Goal: Communication & Community: Ask a question

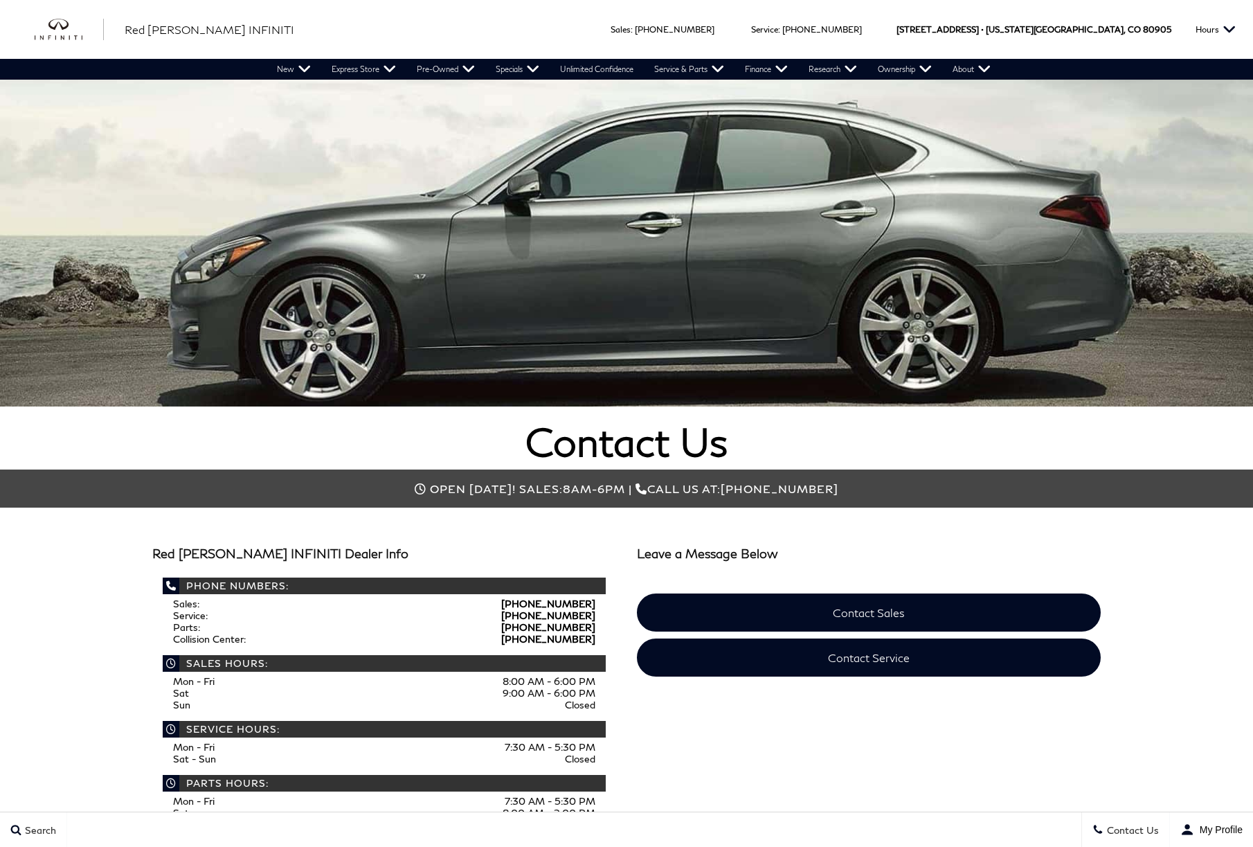
click at [833, 593] on link "Contact Sales" at bounding box center [869, 612] width 464 height 38
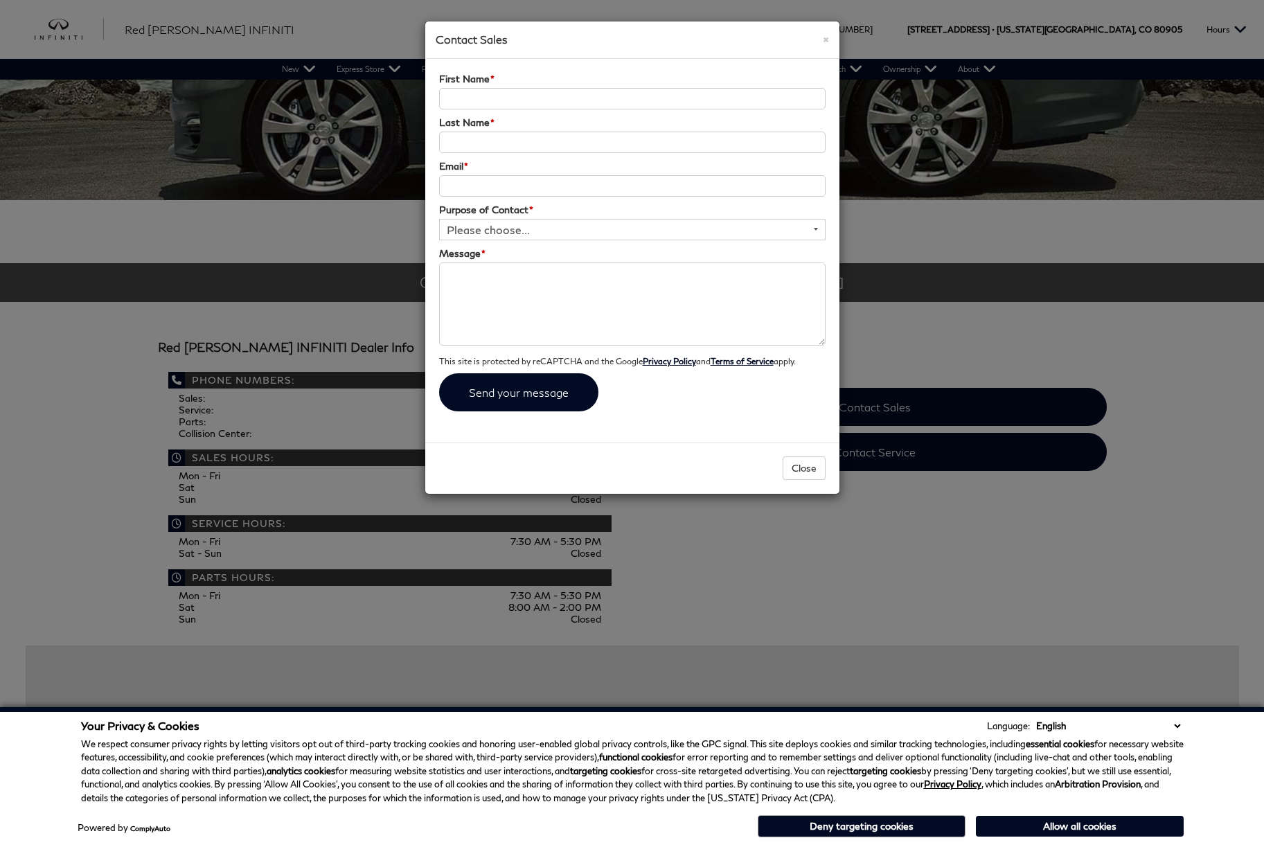
scroll to position [209, 0]
click at [481, 278] on textarea "Message *" at bounding box center [632, 303] width 386 height 83
paste textarea "Lo Ipsu, D sita cons adipi elits doe temp. In utl etdolore magnaaliq en adminim…"
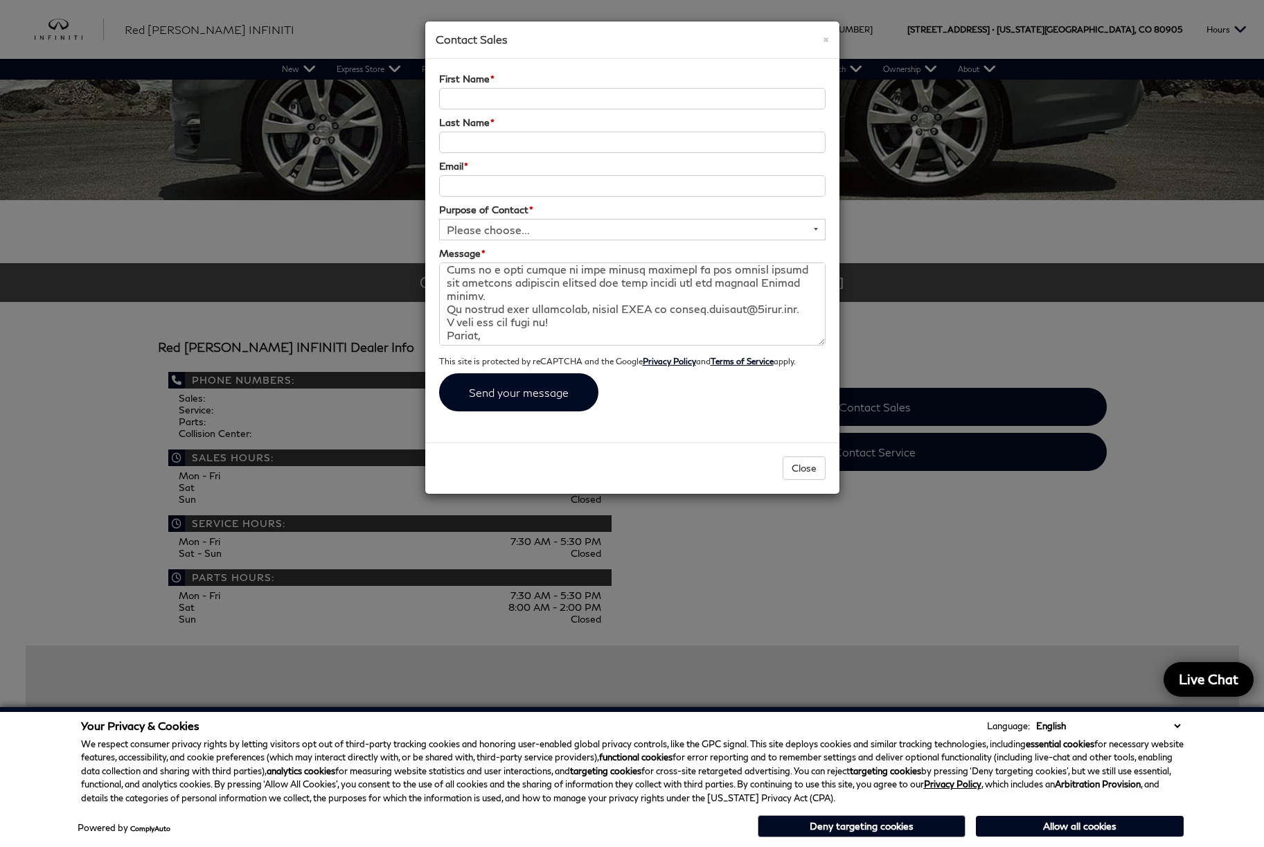
scroll to position [290, 0]
type textarea "Lo Ipsu, D sita cons adipi elits doe temp. In utl etdolore magnaaliq en adminim…"
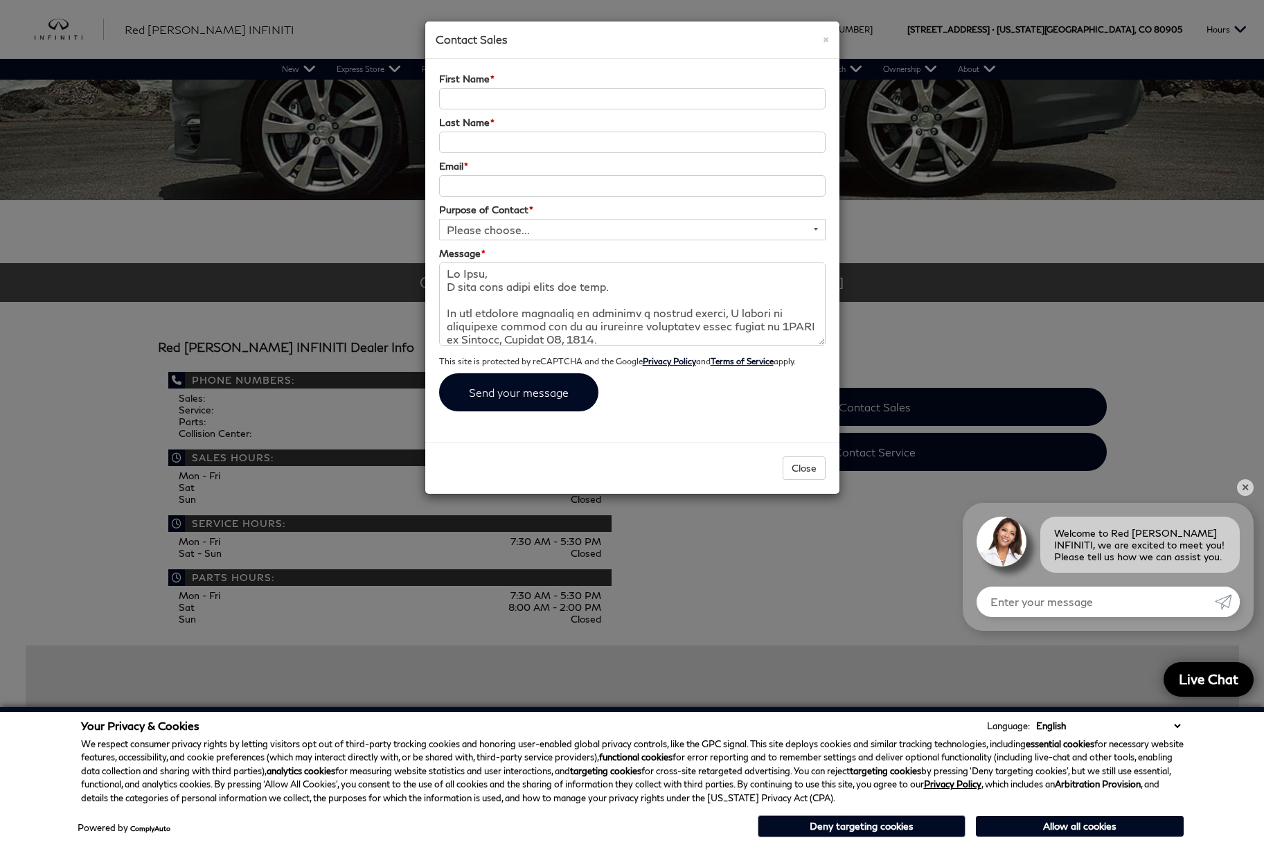
drag, startPoint x: 496, startPoint y: 271, endPoint x: 341, endPoint y: 274, distance: 155.8
click at [341, 274] on div "× Contact Sales First Name * Last Name * Email * Purpose of Contact * Please ch…" at bounding box center [632, 423] width 1264 height 847
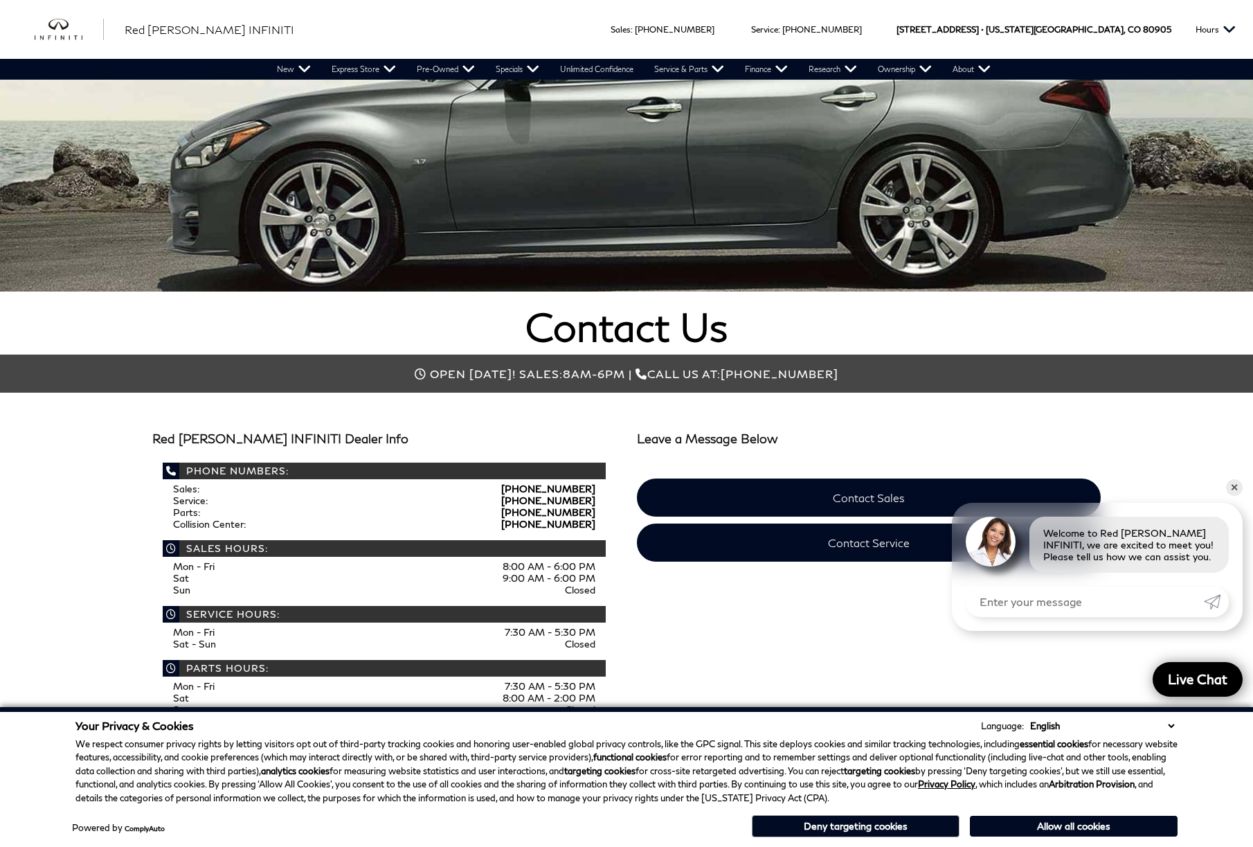
scroll to position [91, 0]
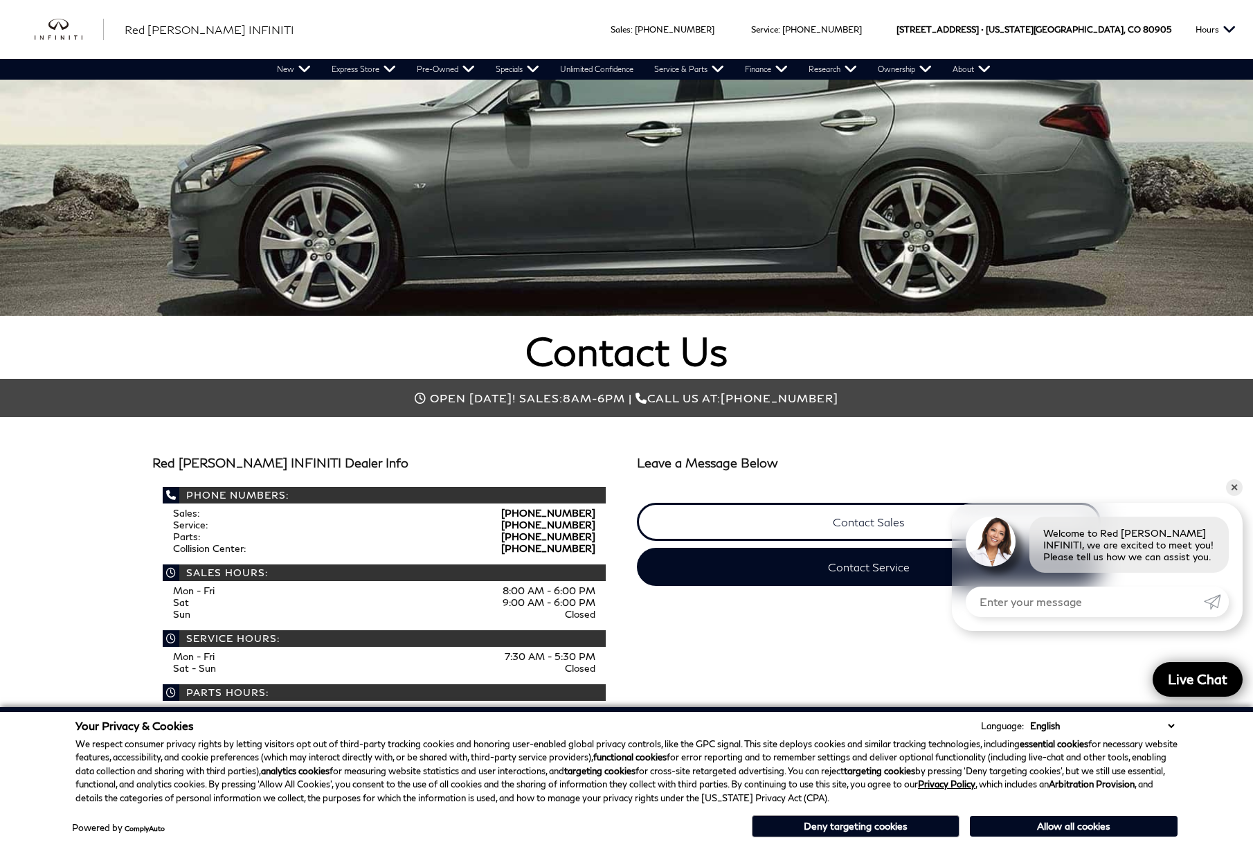
click at [884, 526] on link "Contact Sales" at bounding box center [869, 522] width 464 height 38
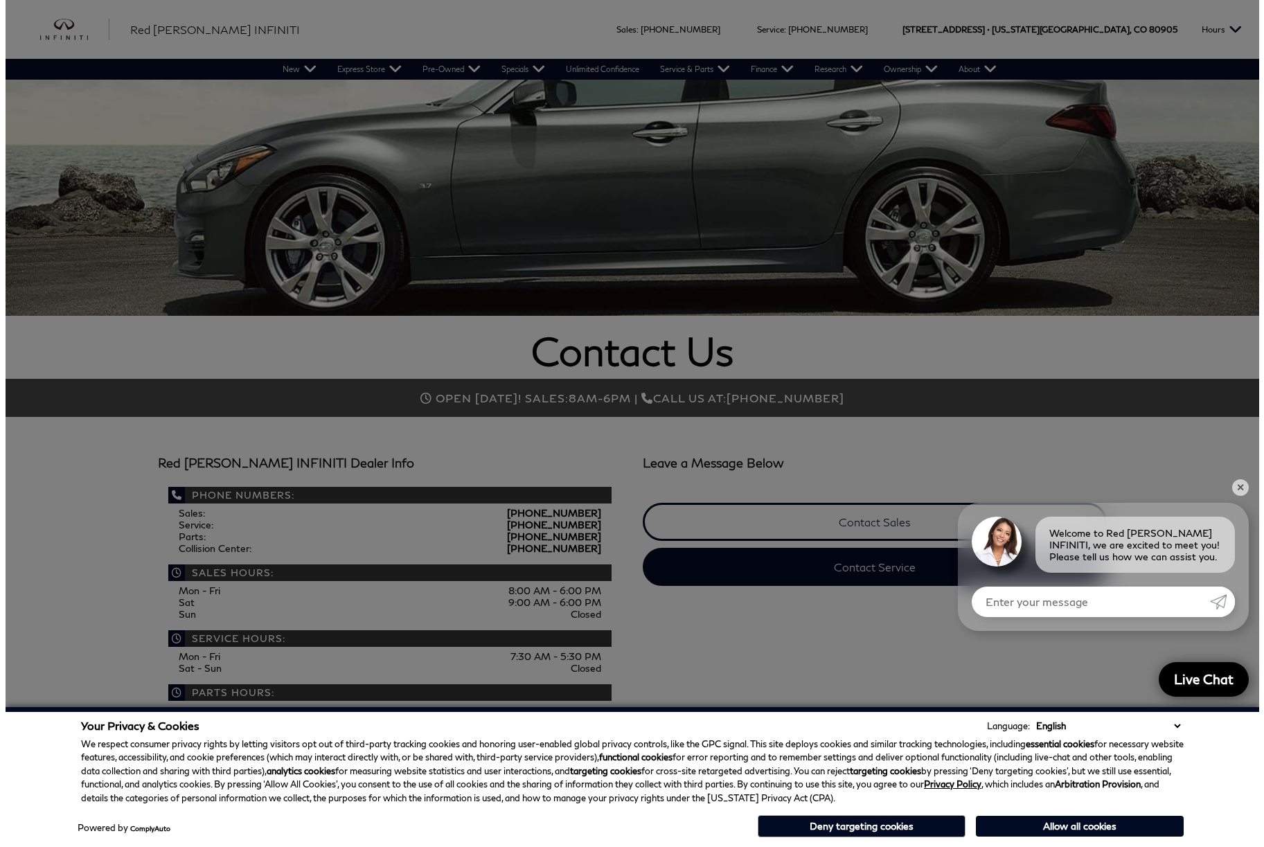
scroll to position [92, 0]
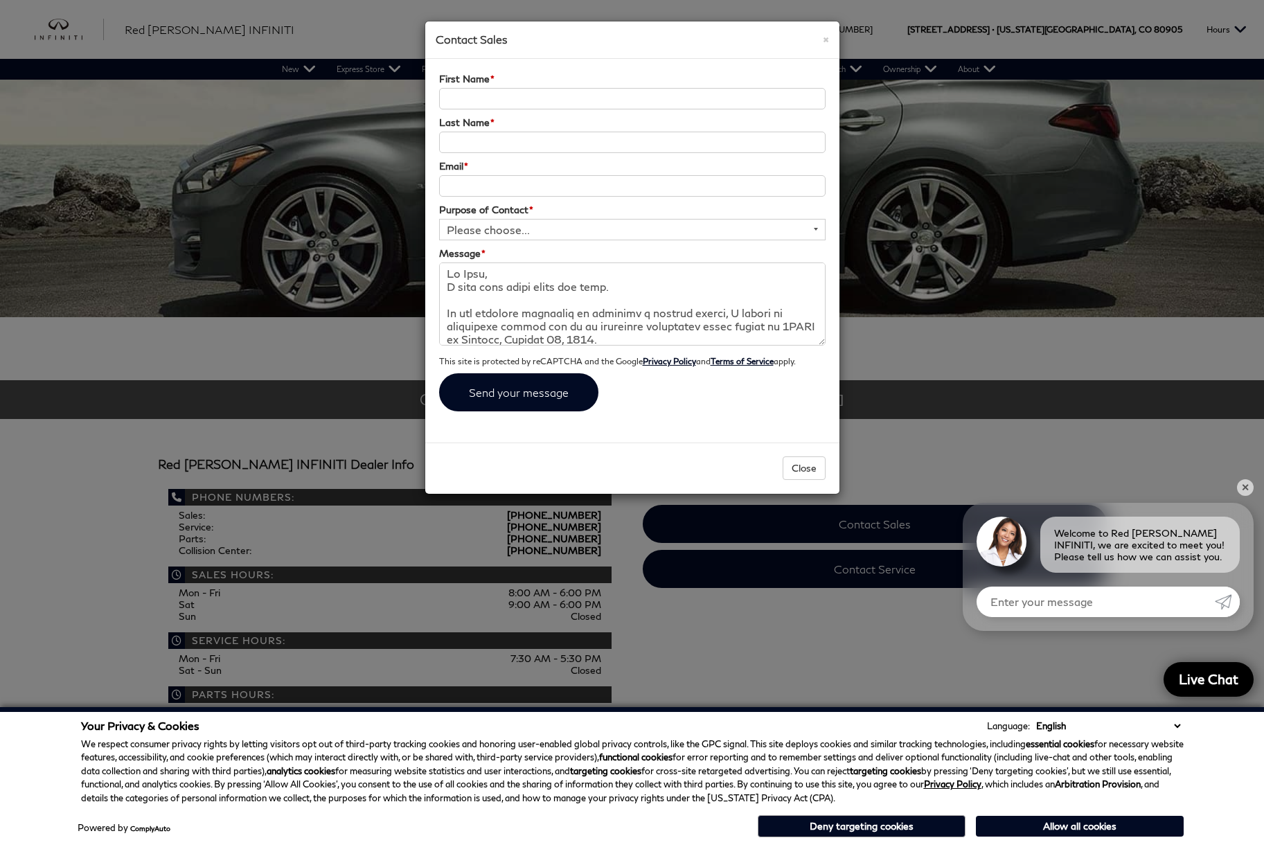
drag, startPoint x: 490, startPoint y: 276, endPoint x: 411, endPoint y: 278, distance: 79.6
click at [411, 278] on div "× Contact Sales First Name * Last Name * Email * Purpose of Contact * Please ch…" at bounding box center [632, 423] width 1264 height 847
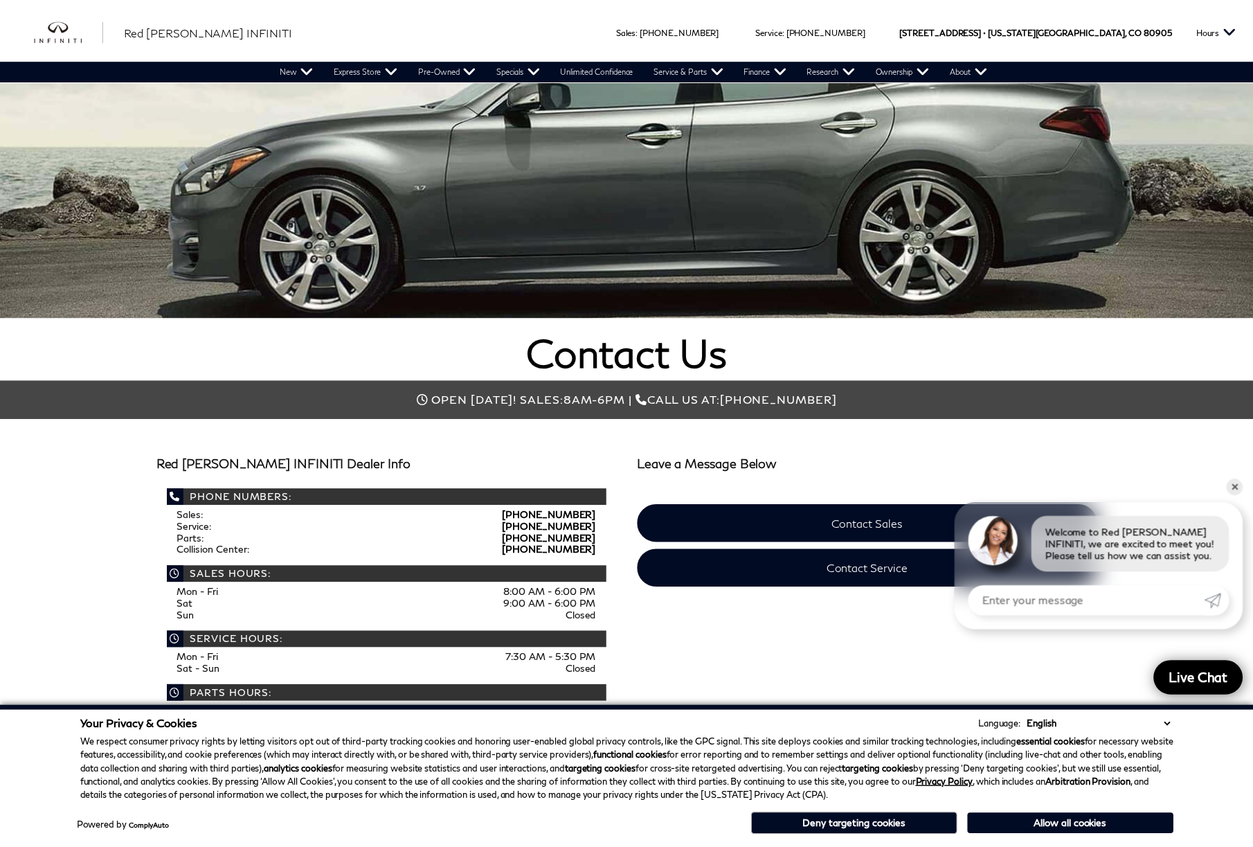
scroll to position [91, 0]
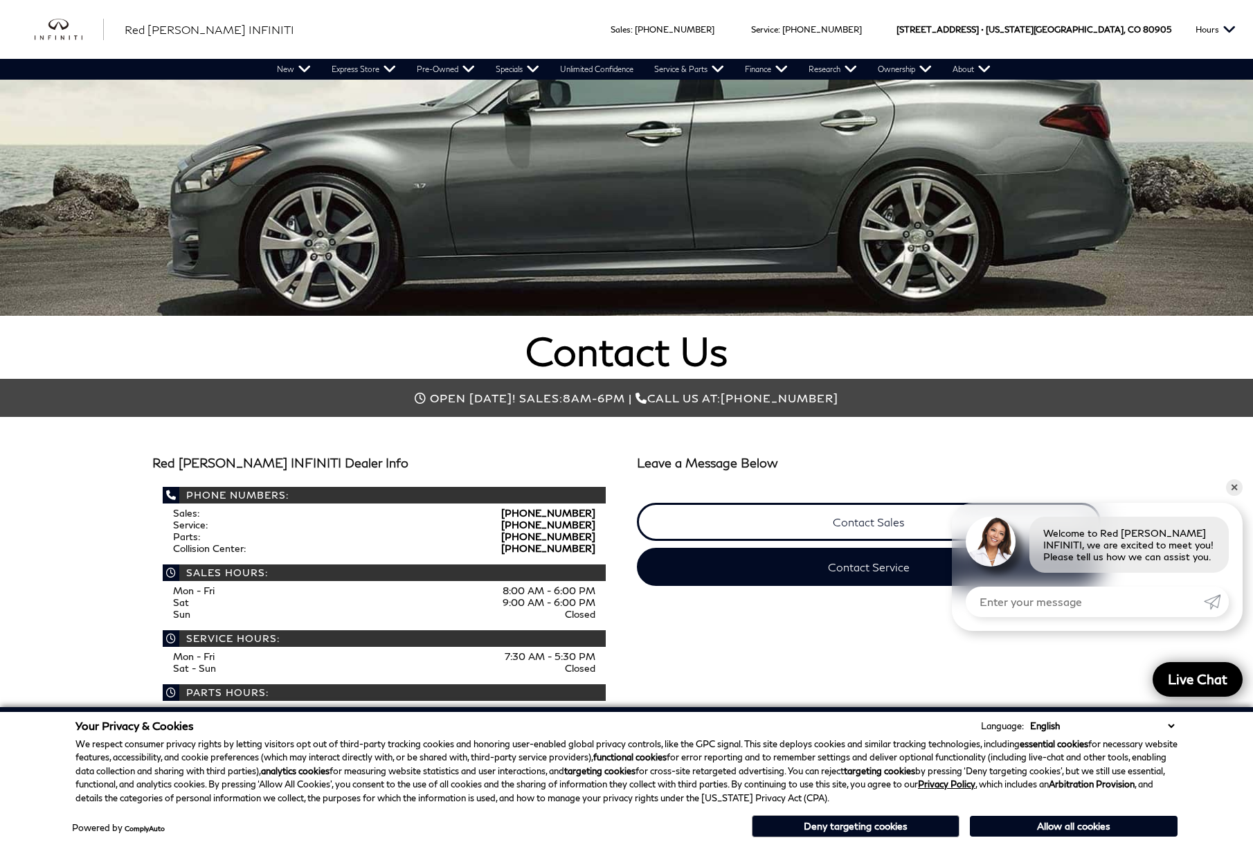
click at [828, 513] on link "Contact Sales" at bounding box center [869, 522] width 464 height 38
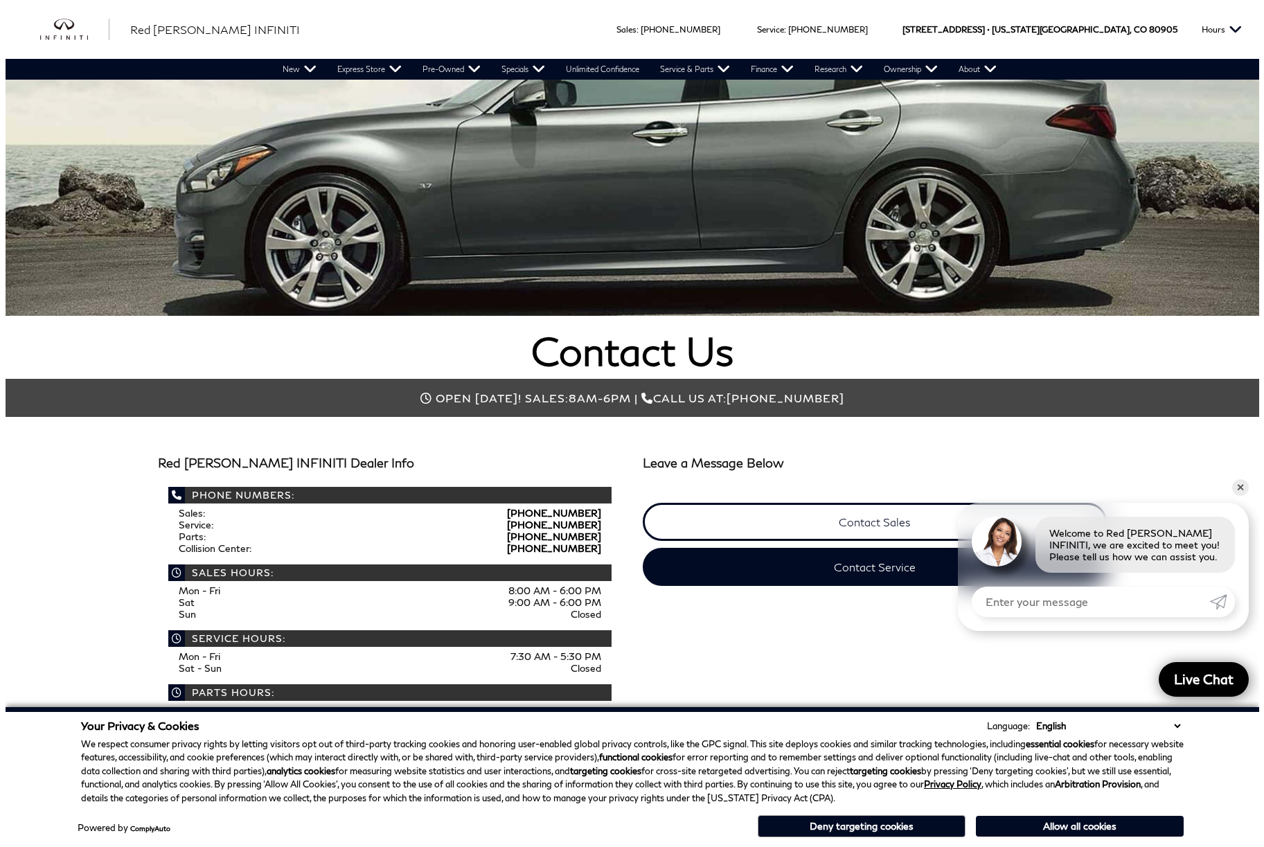
scroll to position [92, 0]
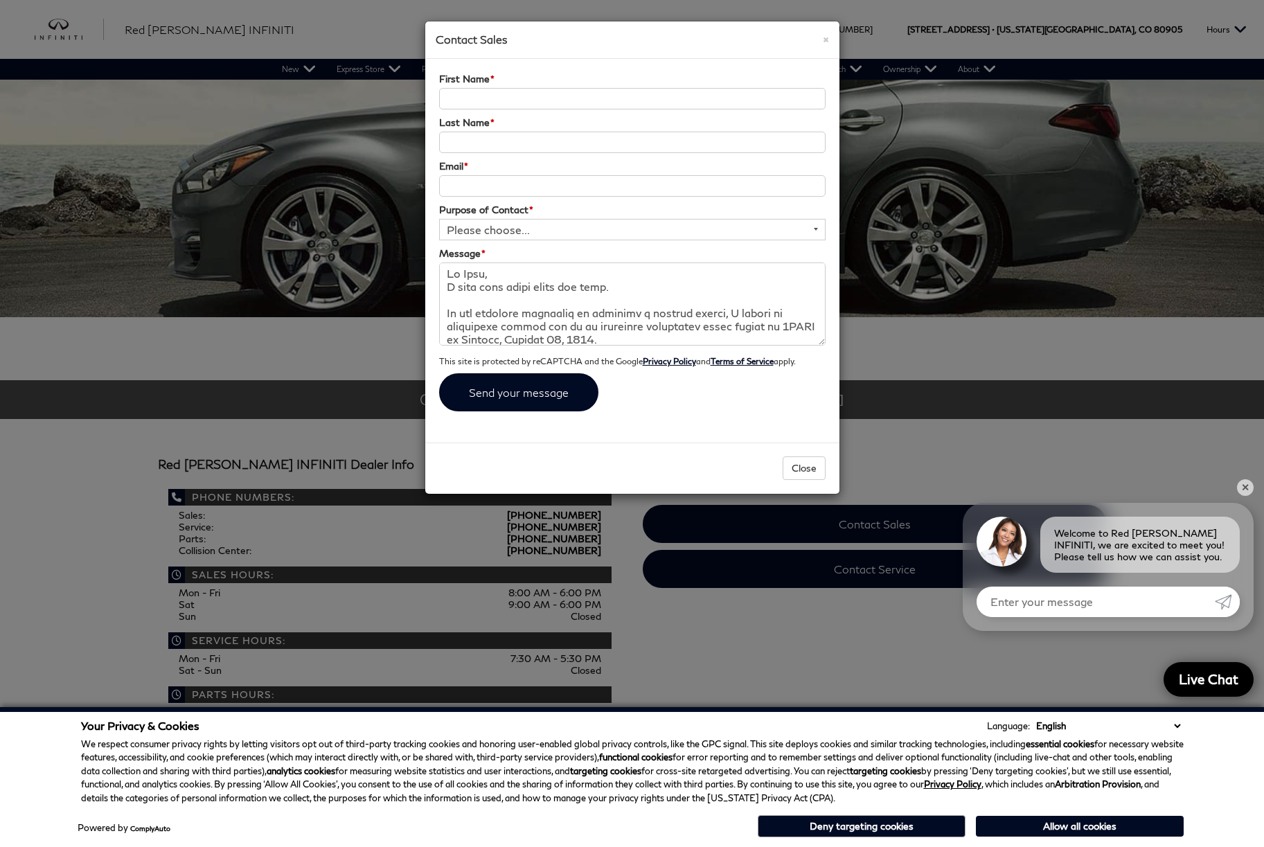
click at [504, 278] on textarea "Message *" at bounding box center [632, 303] width 386 height 83
type textarea "Lo Ipsu Dolor, S amet cons adipi elits doe temp. In utl etdolore magnaaliq en a…"
click at [501, 96] on input "First Name *" at bounding box center [632, 98] width 386 height 21
type input "Ben"
type input "[PERSON_NAME]"
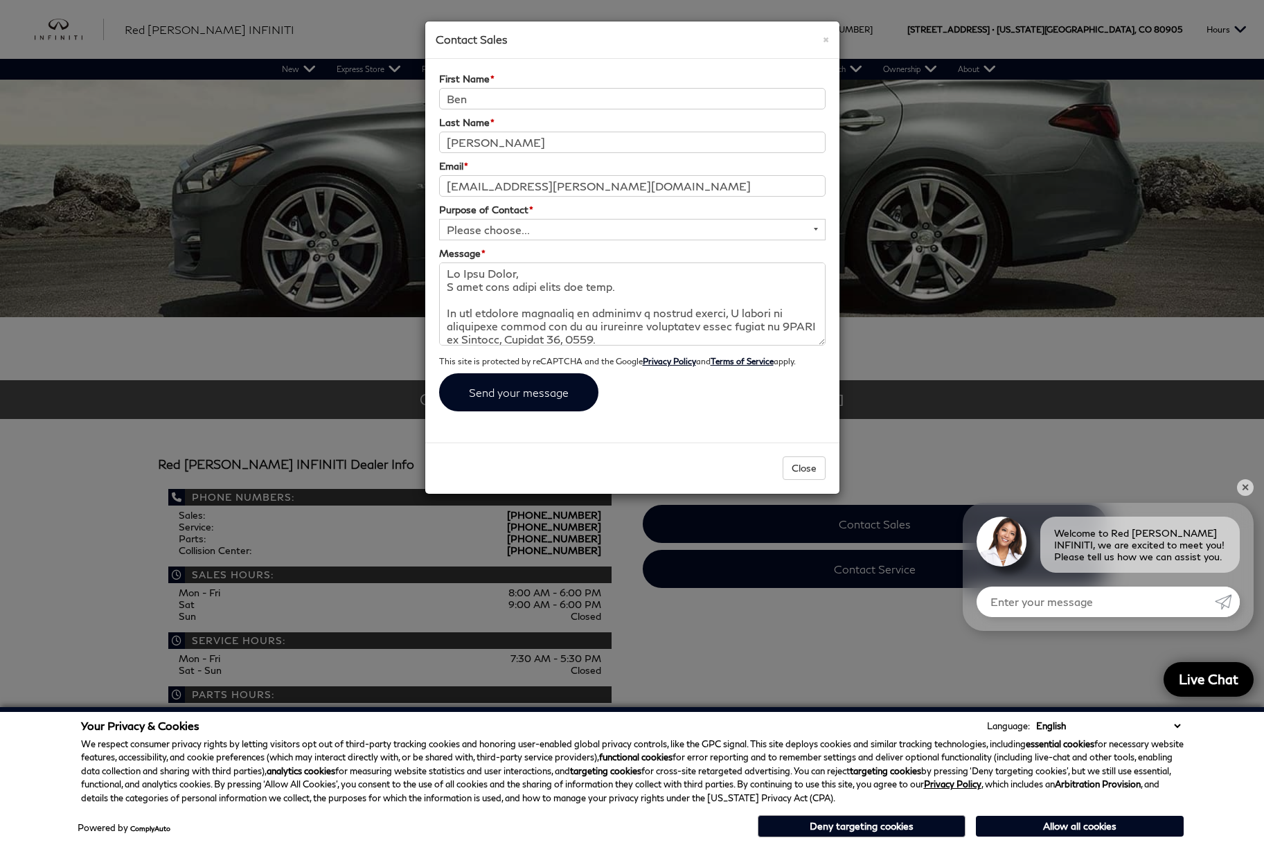
type input "[EMAIL_ADDRESS][PERSON_NAME][DOMAIN_NAME]"
click at [517, 229] on select "Please choose... General Inquiry Sales Inquiry Service Inquiry" at bounding box center [632, 229] width 386 height 21
select select "General Inquiry"
click at [439, 219] on select "Please choose... General Inquiry Sales Inquiry Service Inquiry" at bounding box center [632, 229] width 386 height 21
click at [513, 398] on input "submit" at bounding box center [518, 392] width 159 height 38
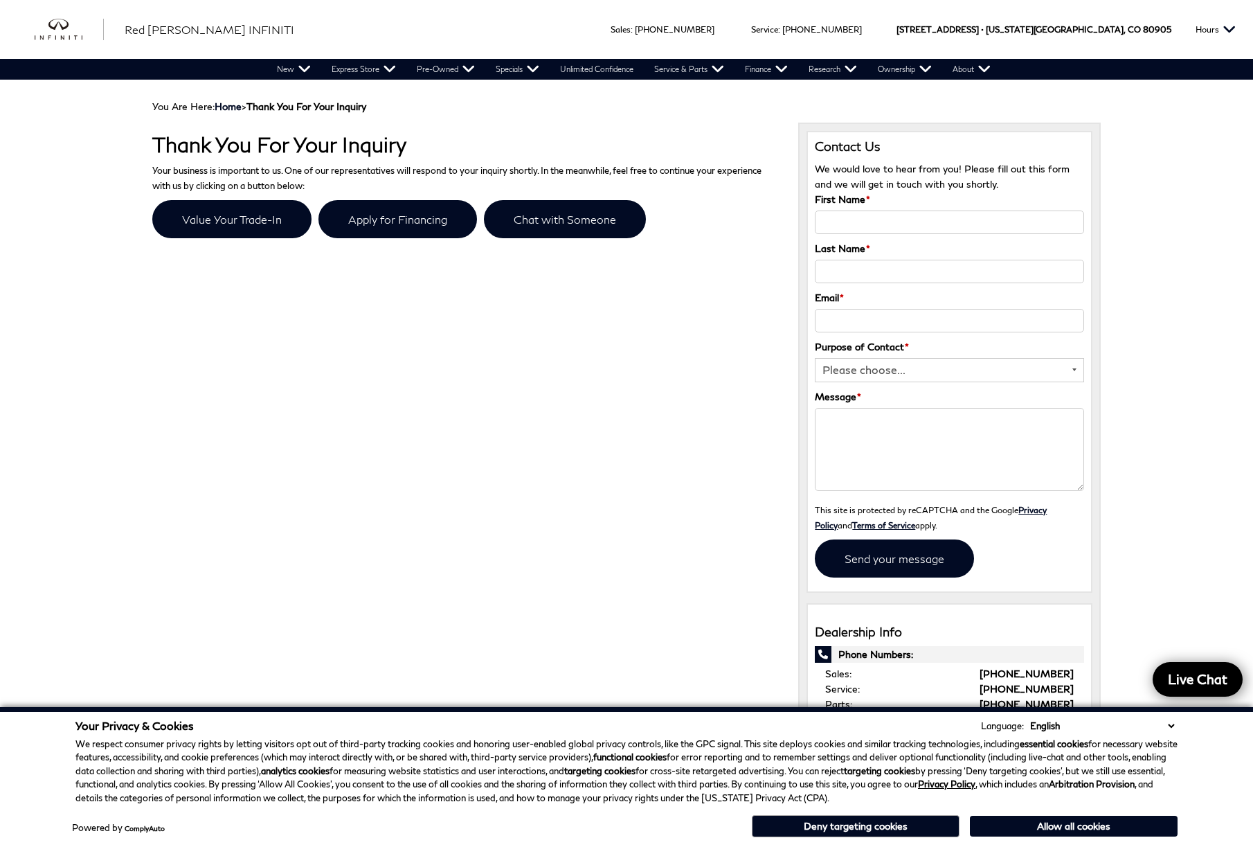
click at [1199, 259] on div "You Are Here: Home > Thank You For Your Inquiry Thank You For Your Inquiry Your…" at bounding box center [626, 787] width 1253 height 1415
